Goal: Transaction & Acquisition: Subscribe to service/newsletter

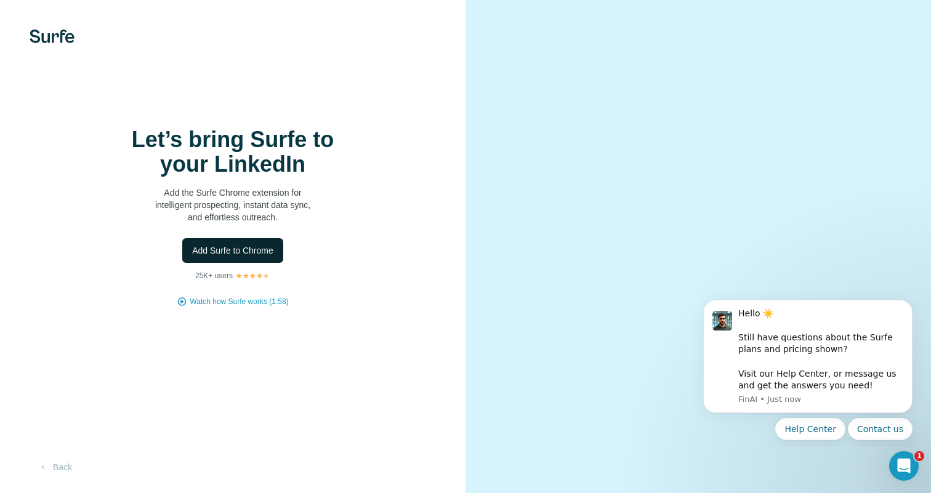
click at [238, 246] on button "Add Surfe to Chrome" at bounding box center [232, 250] width 101 height 25
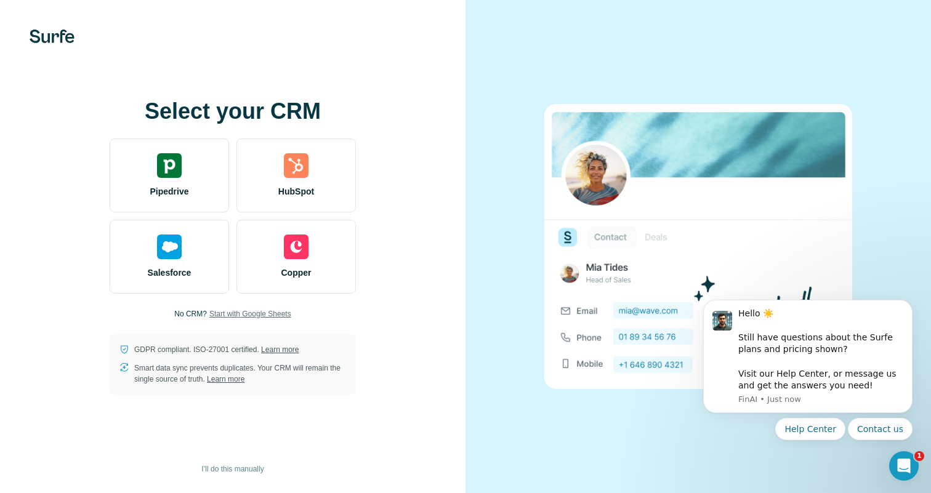
click at [246, 315] on span "Start with Google Sheets" at bounding box center [250, 313] width 82 height 11
